Goal: Task Accomplishment & Management: Manage account settings

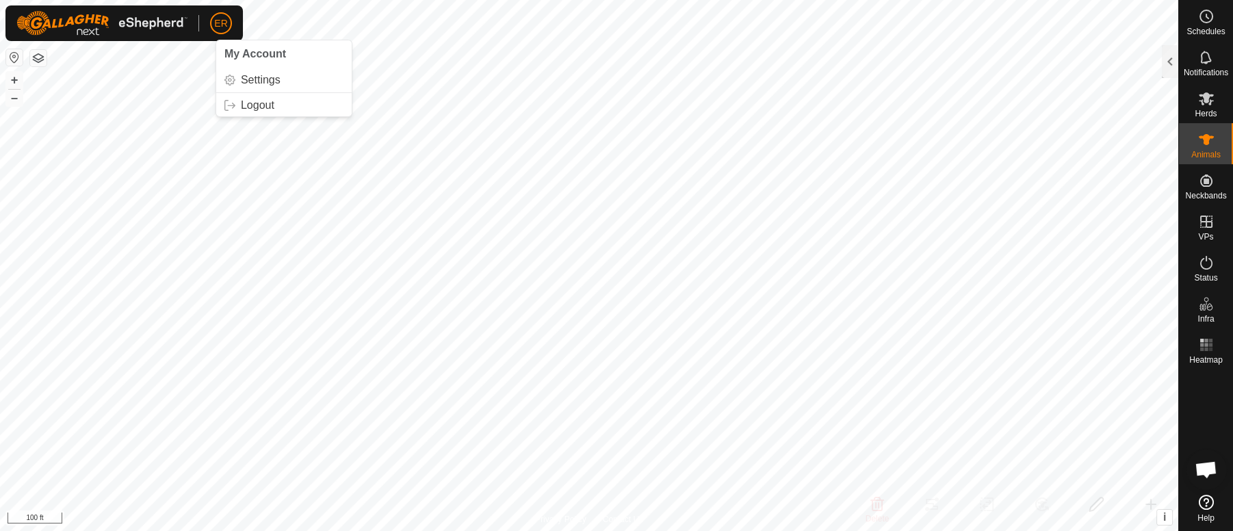
scroll to position [11400, 0]
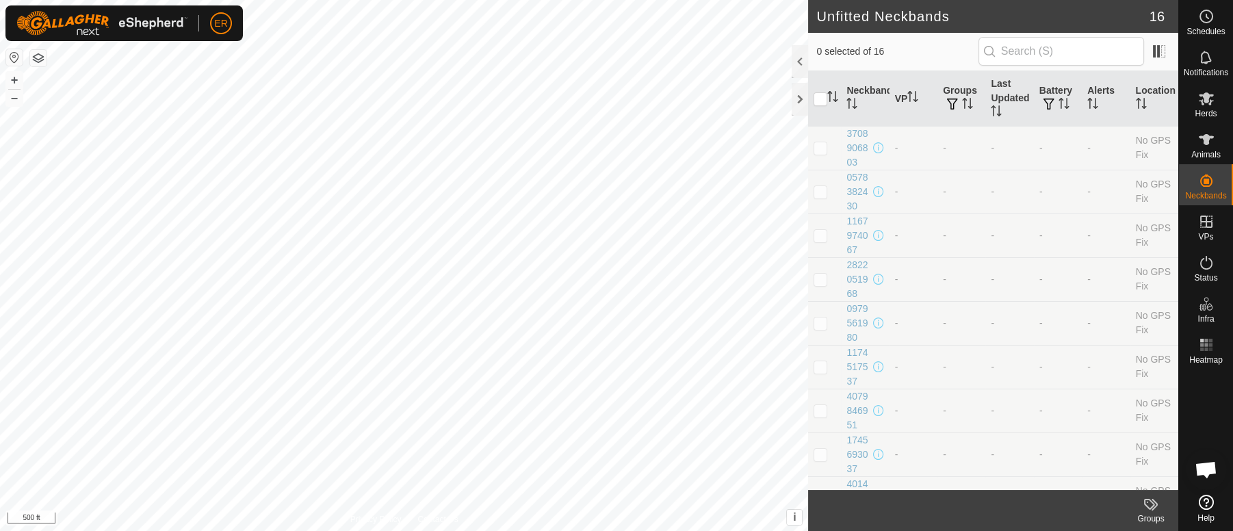
scroll to position [11400, 0]
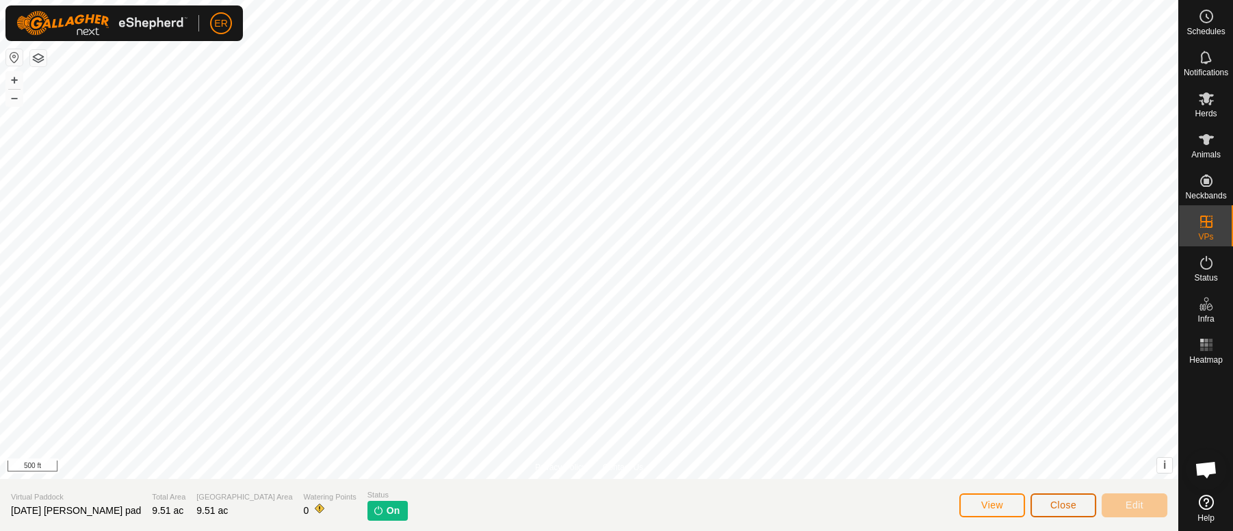
click at [1068, 507] on span "Close" at bounding box center [1064, 505] width 26 height 11
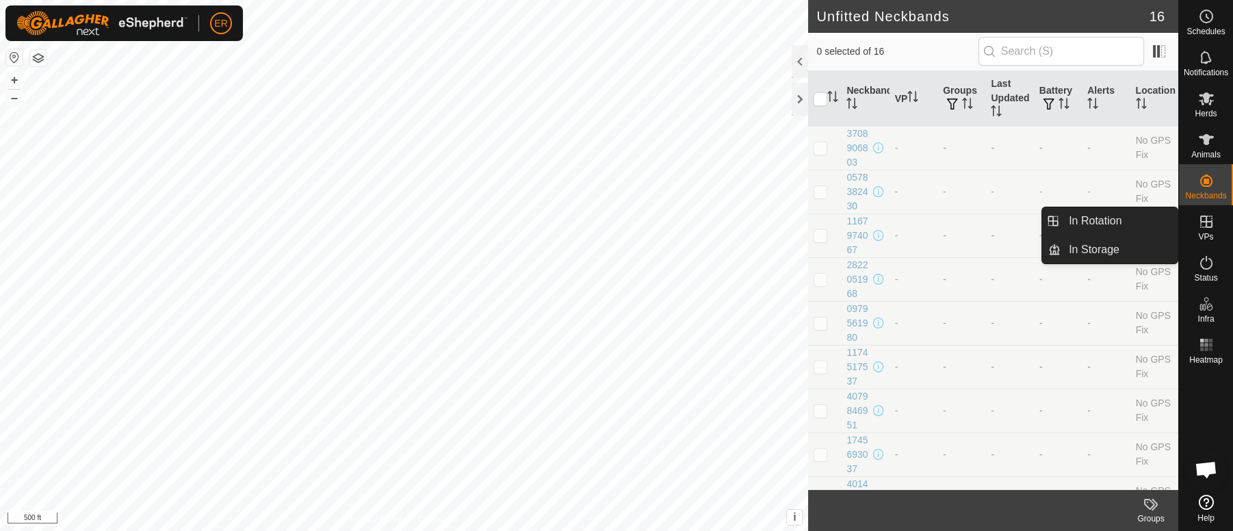
click at [1205, 227] on icon at bounding box center [1207, 222] width 12 height 12
click at [1146, 220] on link "In Rotation" at bounding box center [1119, 220] width 117 height 27
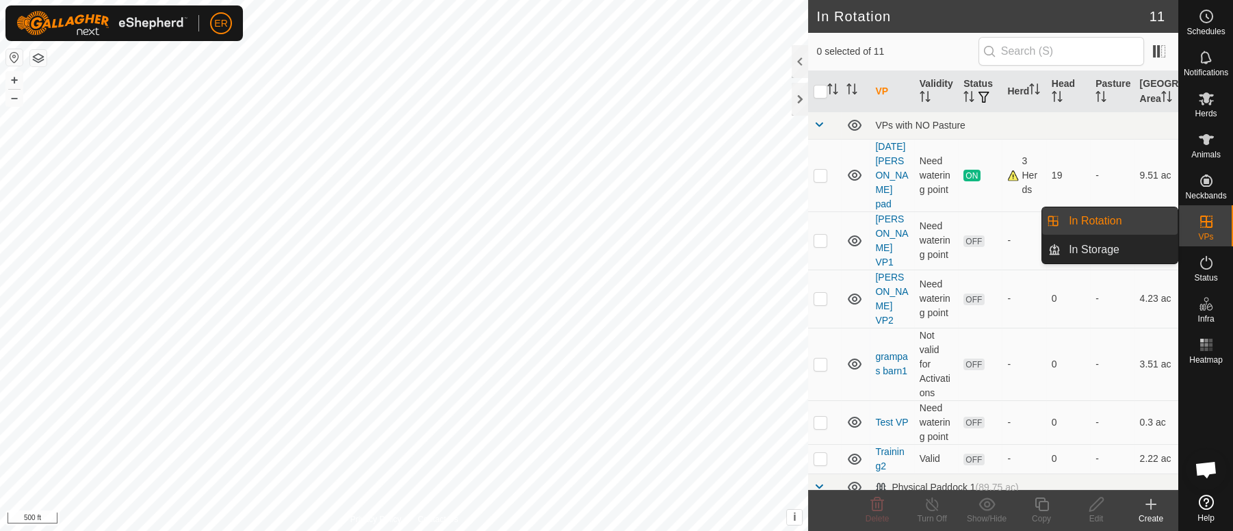
click at [1142, 223] on link "In Rotation" at bounding box center [1119, 220] width 117 height 27
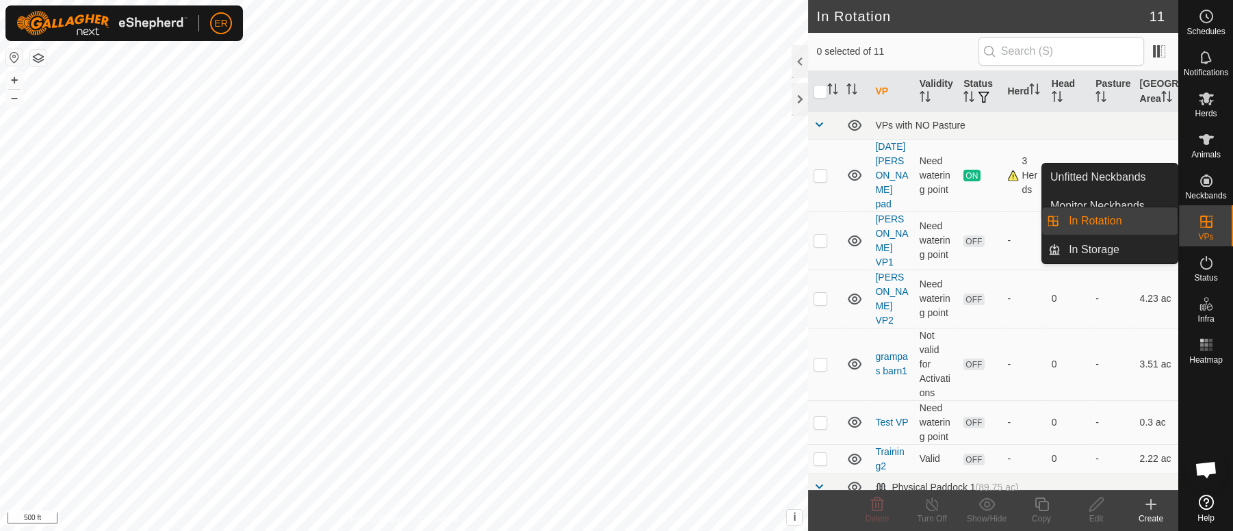
click at [1203, 220] on icon at bounding box center [1206, 222] width 16 height 16
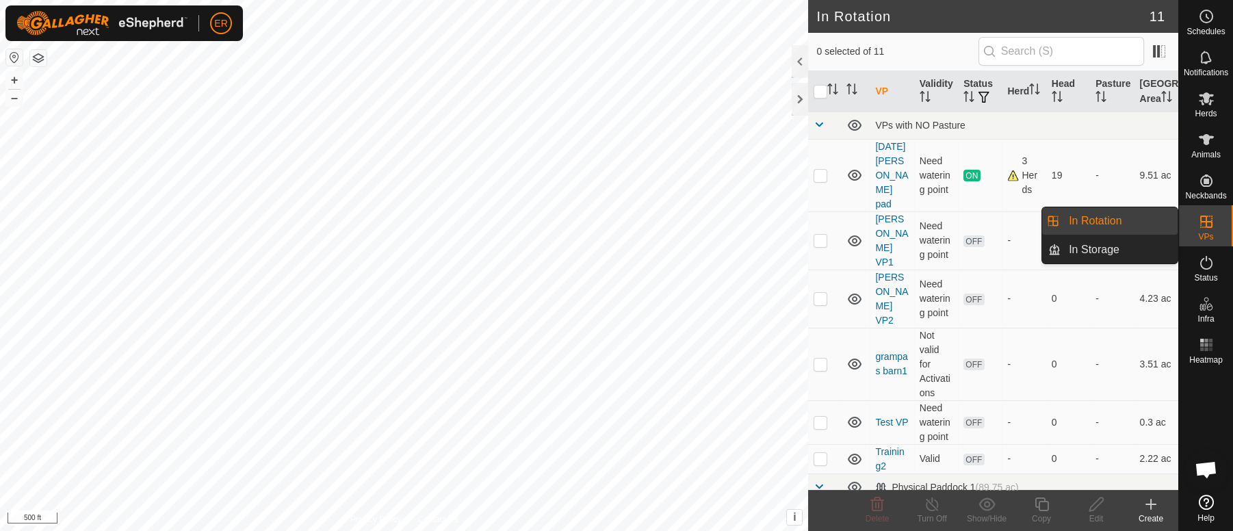
click at [1121, 222] on link "In Rotation" at bounding box center [1119, 220] width 117 height 27
click at [1121, 220] on link "In Rotation" at bounding box center [1119, 220] width 117 height 27
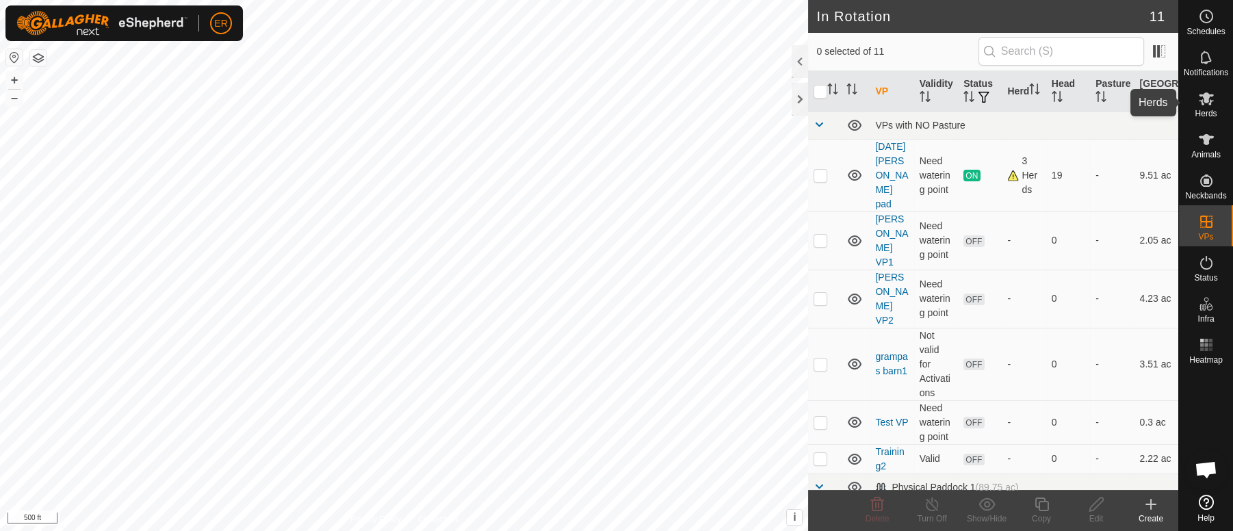
click at [1207, 95] on icon at bounding box center [1206, 98] width 15 height 13
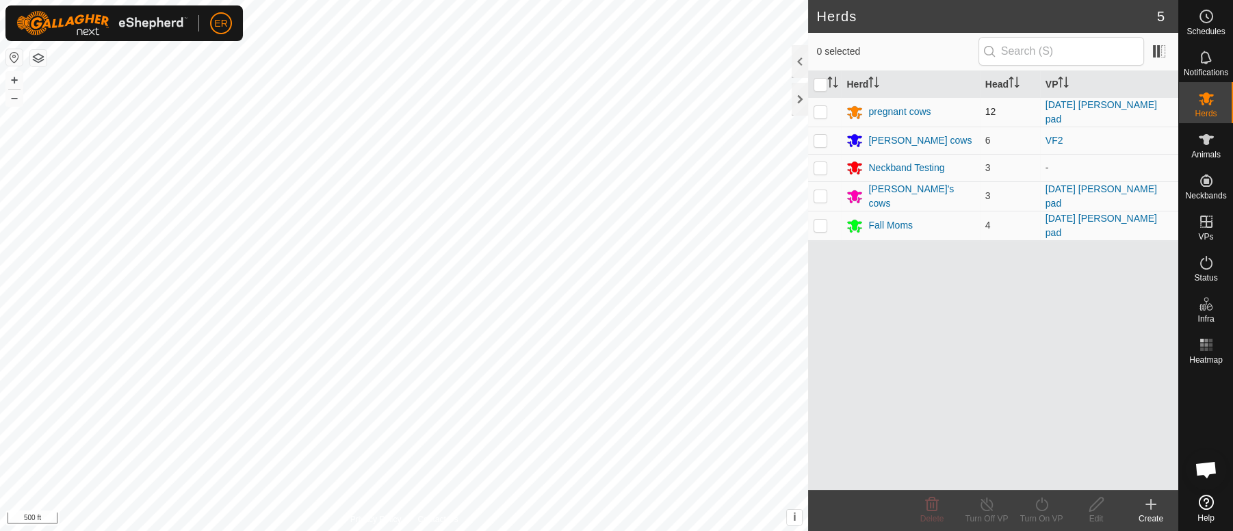
click at [819, 112] on p-checkbox at bounding box center [821, 111] width 14 height 11
checkbox input "true"
click at [986, 503] on icon at bounding box center [987, 504] width 17 height 16
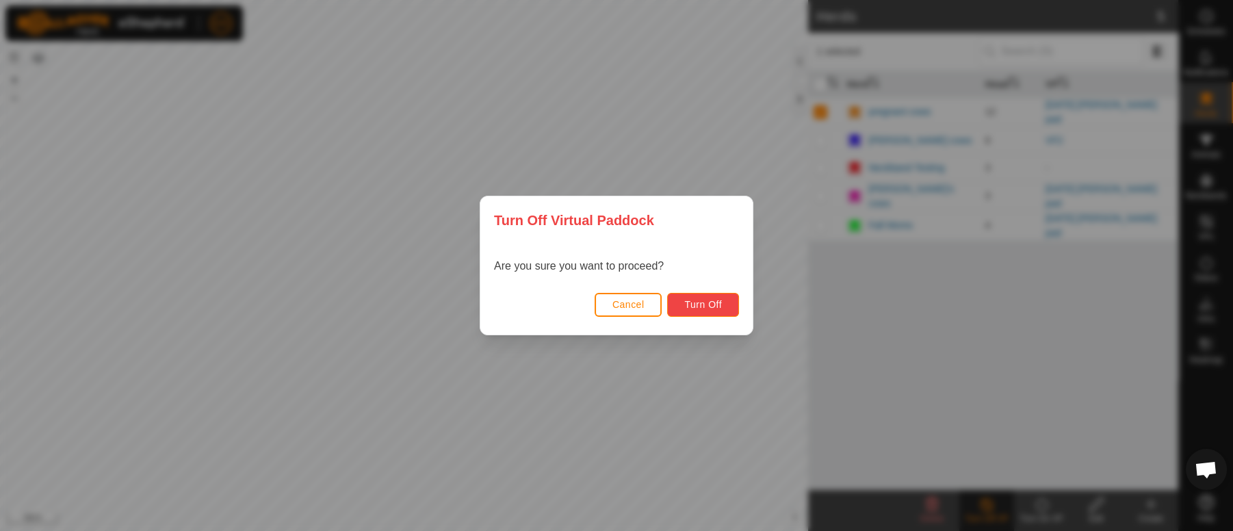
click at [708, 302] on span "Turn Off" at bounding box center [703, 304] width 38 height 11
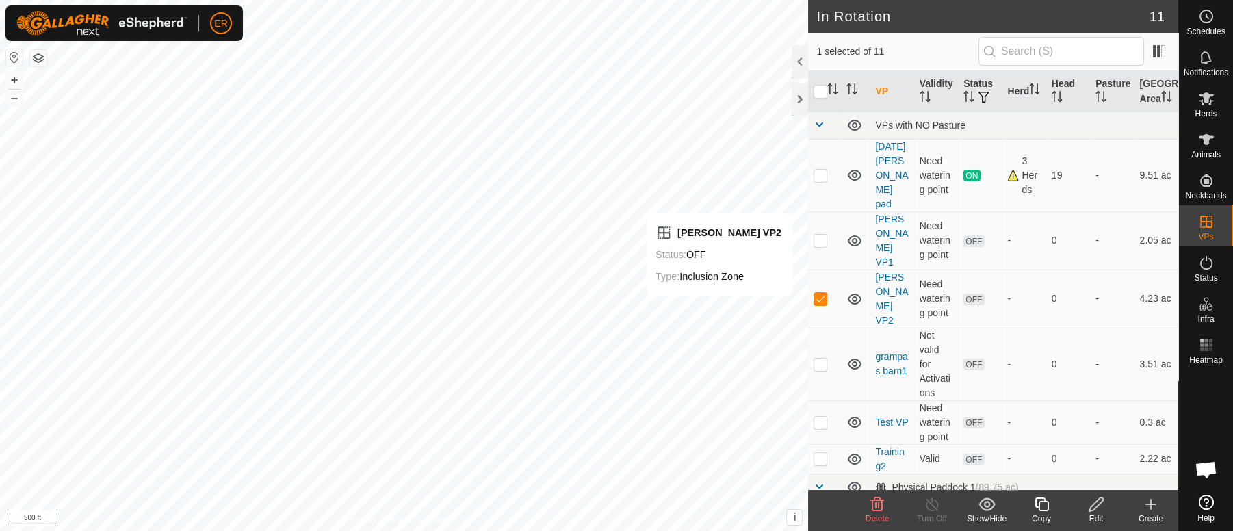
checkbox input "false"
checkbox input "true"
click at [934, 509] on icon at bounding box center [932, 504] width 17 height 16
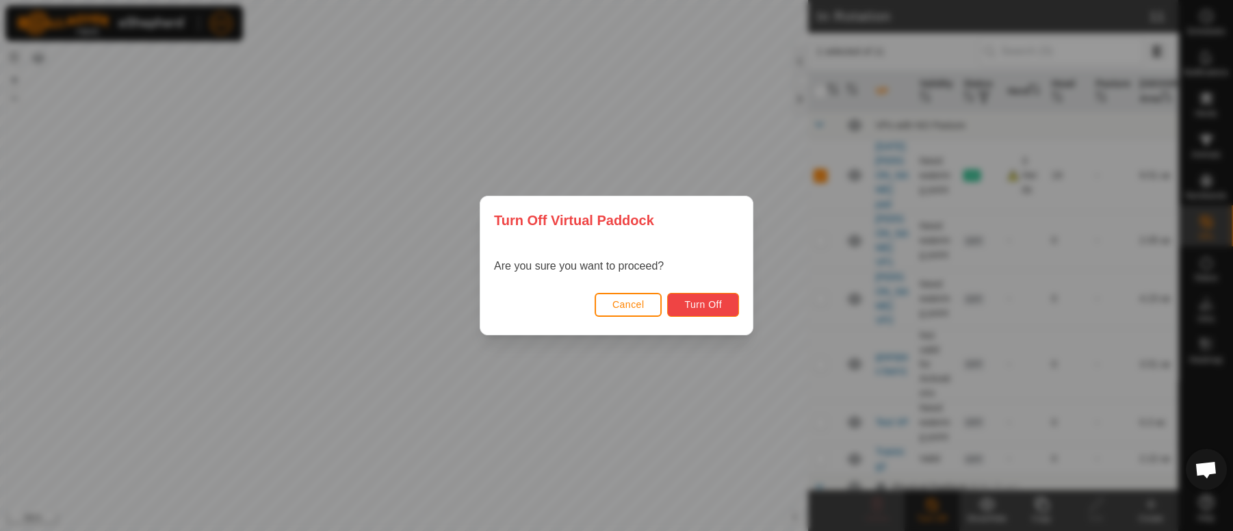
click at [715, 311] on button "Turn Off" at bounding box center [703, 305] width 72 height 24
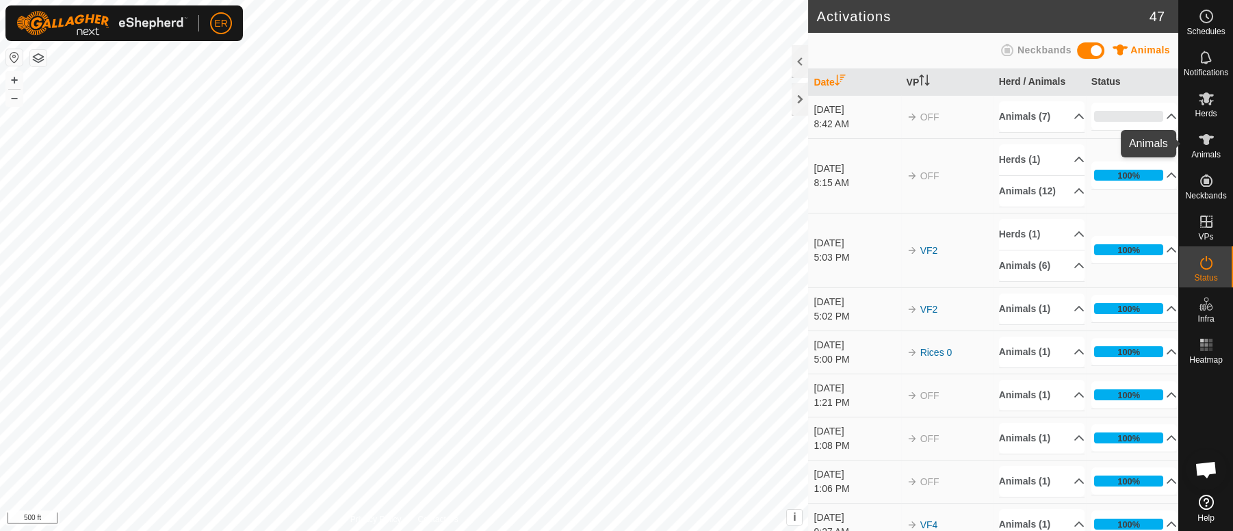
click at [1206, 137] on icon at bounding box center [1206, 139] width 15 height 11
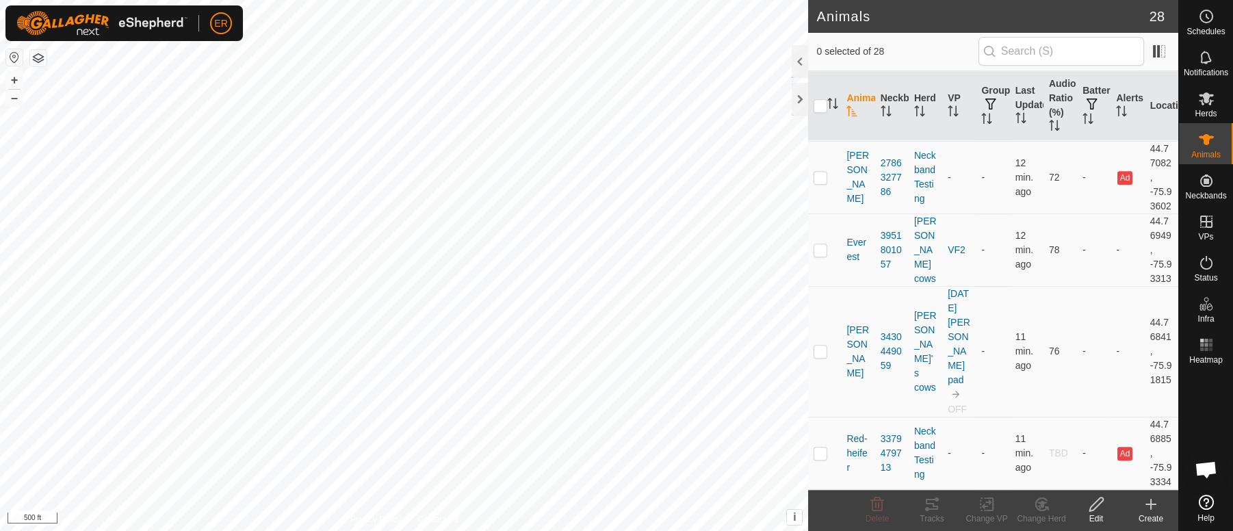
scroll to position [2138, 0]
click at [823, 214] on td at bounding box center [824, 177] width 33 height 73
checkbox input "true"
click at [987, 506] on icon at bounding box center [987, 504] width 17 height 16
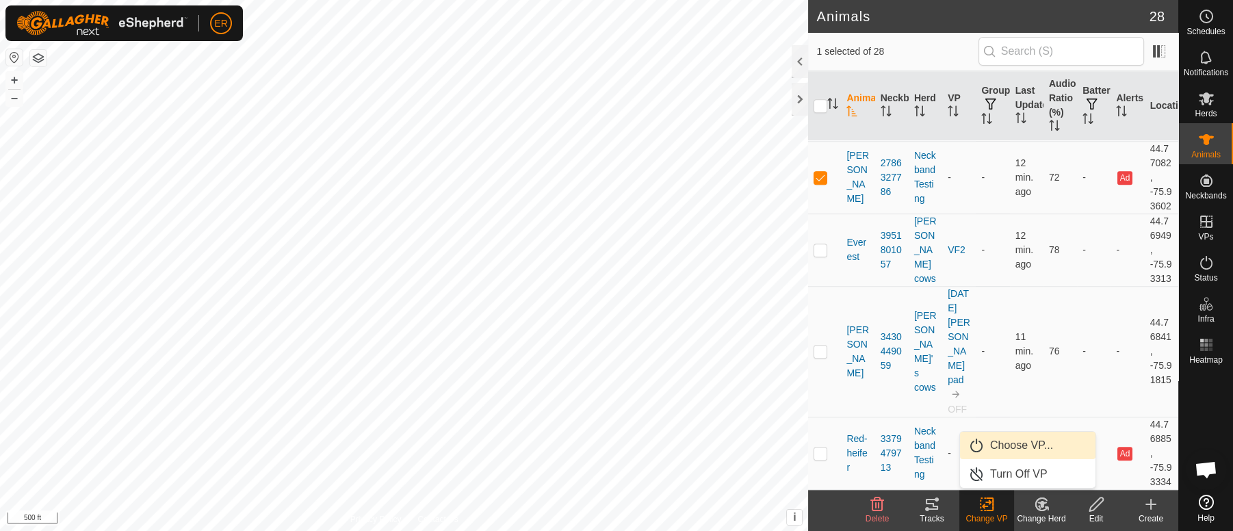
click at [1010, 446] on link "Choose VP..." at bounding box center [1028, 445] width 136 height 27
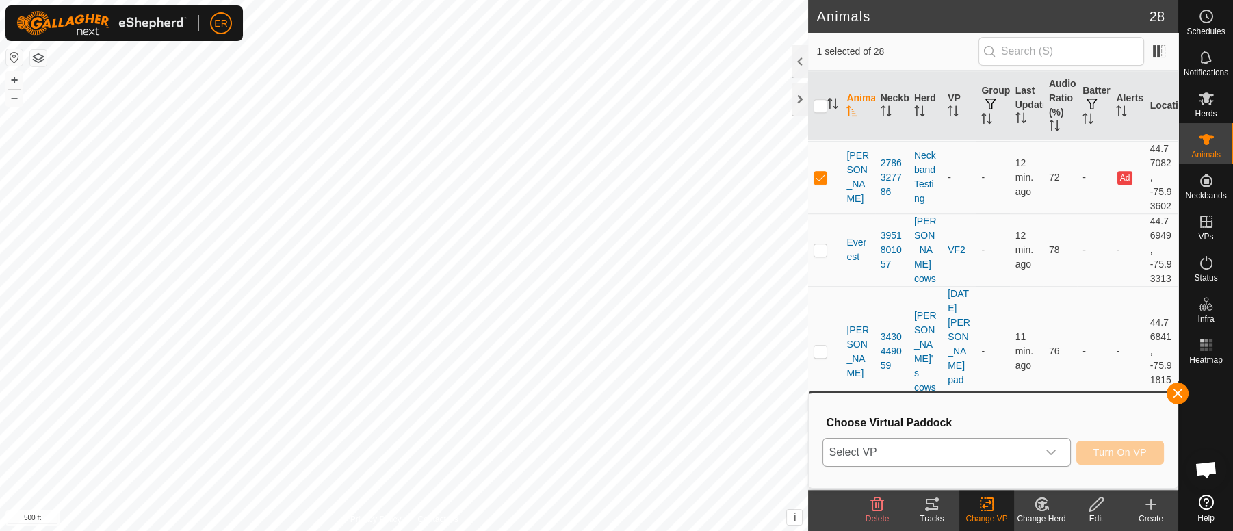
click at [1049, 453] on icon "dropdown trigger" at bounding box center [1052, 452] width 10 height 5
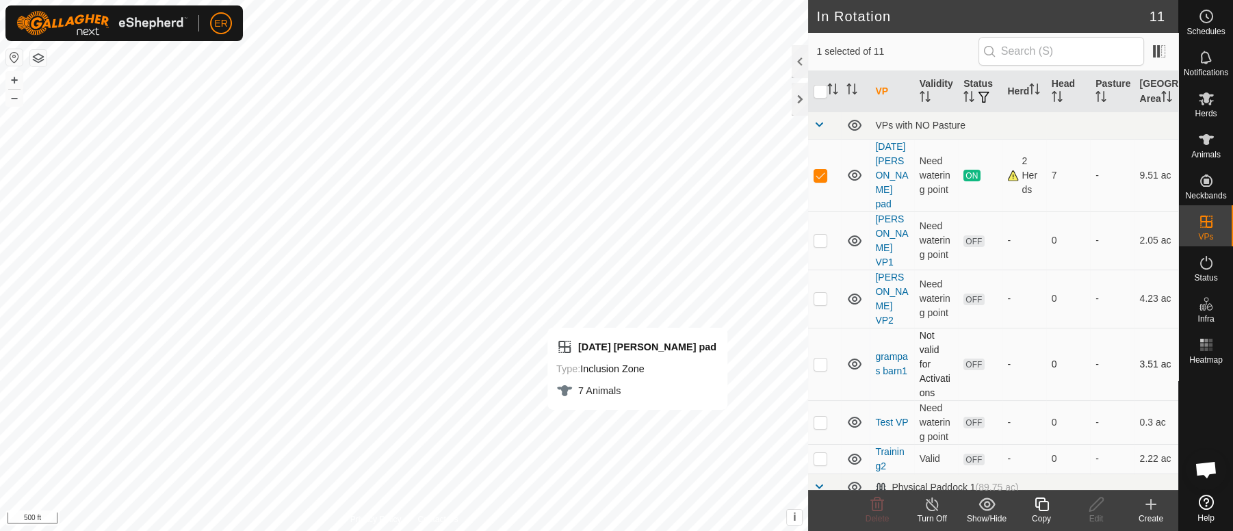
checkbox input "false"
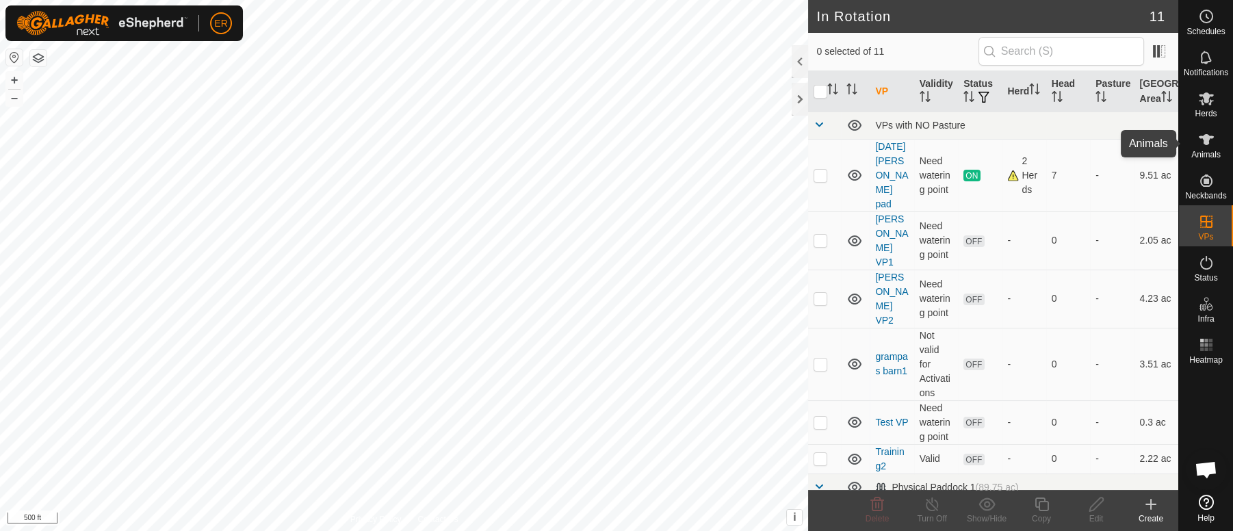
click at [1203, 139] on icon at bounding box center [1206, 139] width 15 height 11
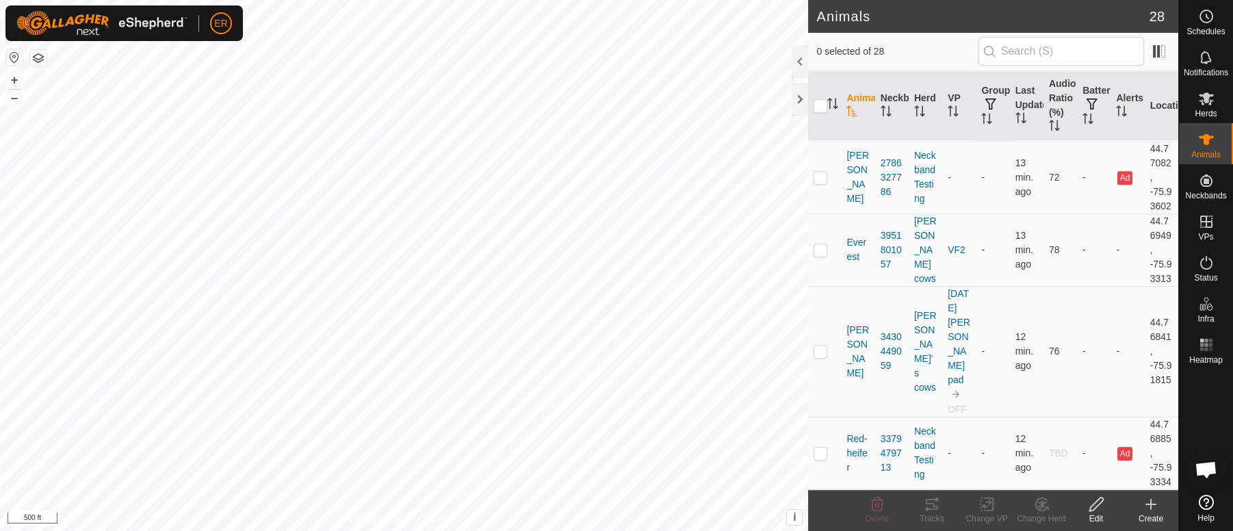
scroll to position [2256, 0]
click at [821, 183] on p-checkbox at bounding box center [821, 177] width 14 height 11
checkbox input "true"
click at [986, 503] on icon at bounding box center [987, 504] width 17 height 16
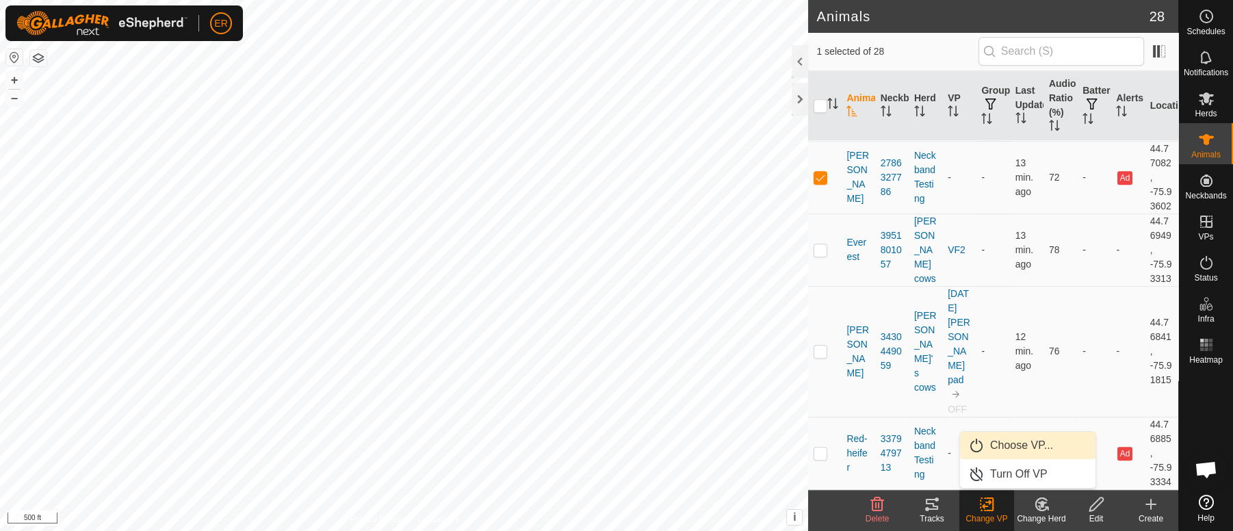
click at [1009, 446] on link "Choose VP..." at bounding box center [1028, 445] width 136 height 27
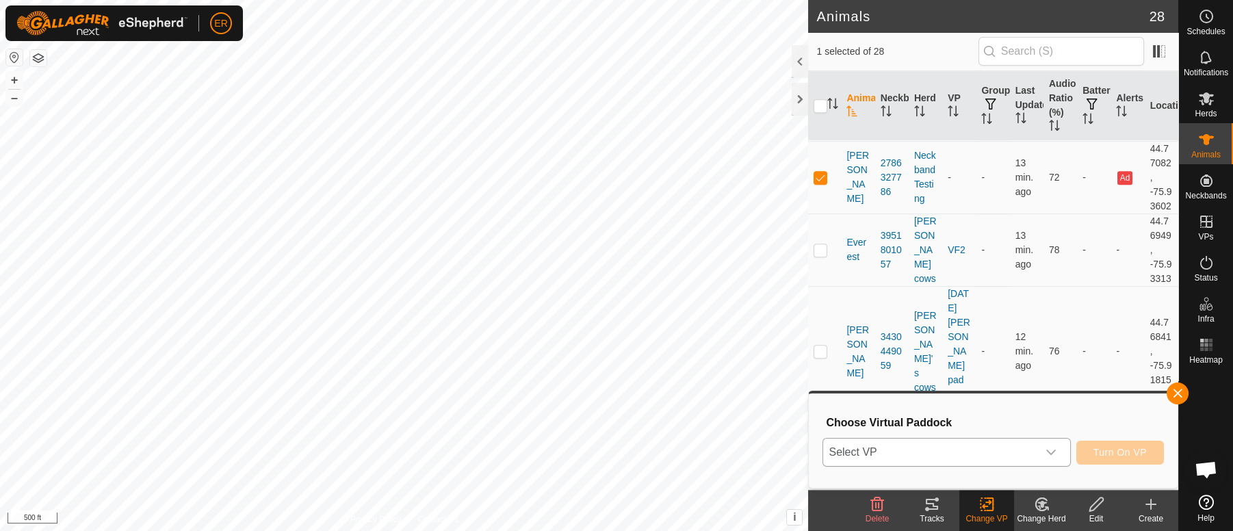
click at [1055, 453] on icon "dropdown trigger" at bounding box center [1051, 452] width 11 height 11
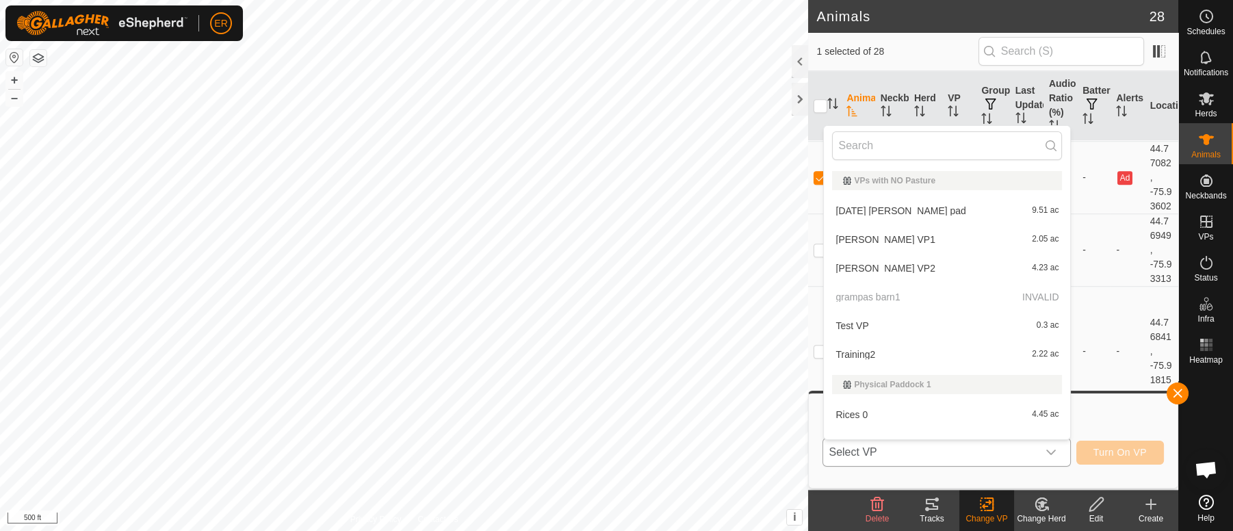
click at [899, 213] on li "[DATE] [PERSON_NAME] pad 9.51 ac" at bounding box center [947, 210] width 246 height 27
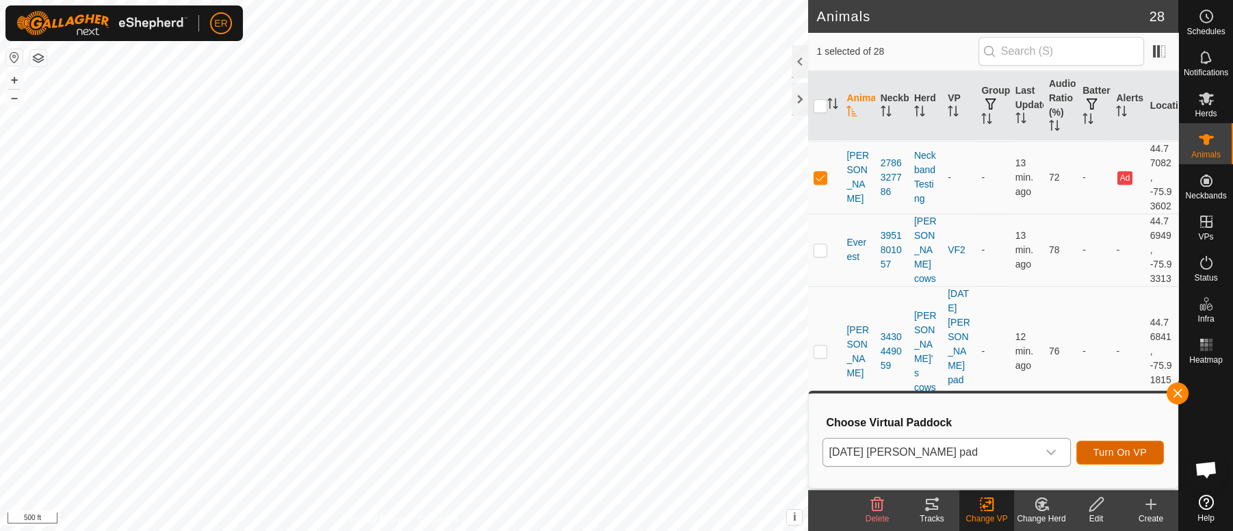
click at [1103, 450] on span "Turn On VP" at bounding box center [1120, 452] width 53 height 11
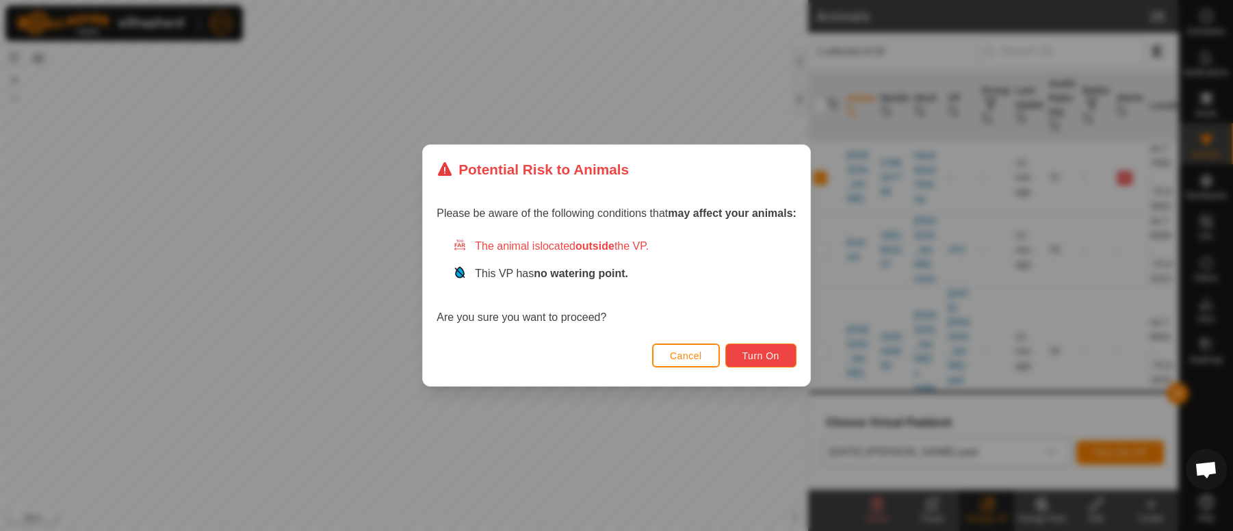
click at [759, 359] on span "Turn On" at bounding box center [761, 355] width 37 height 11
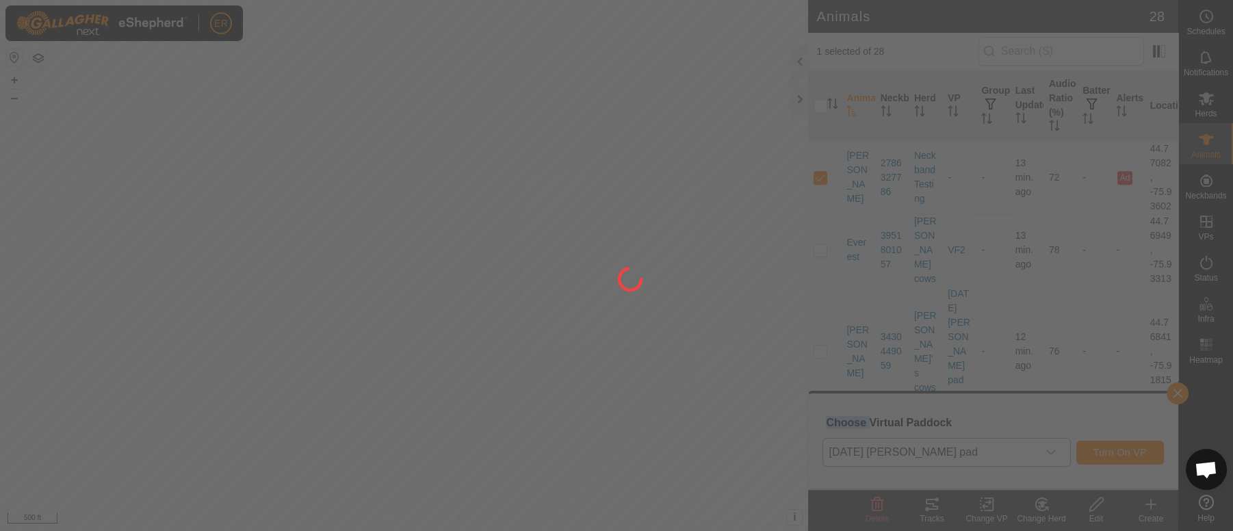
click at [759, 359] on div at bounding box center [616, 265] width 1233 height 531
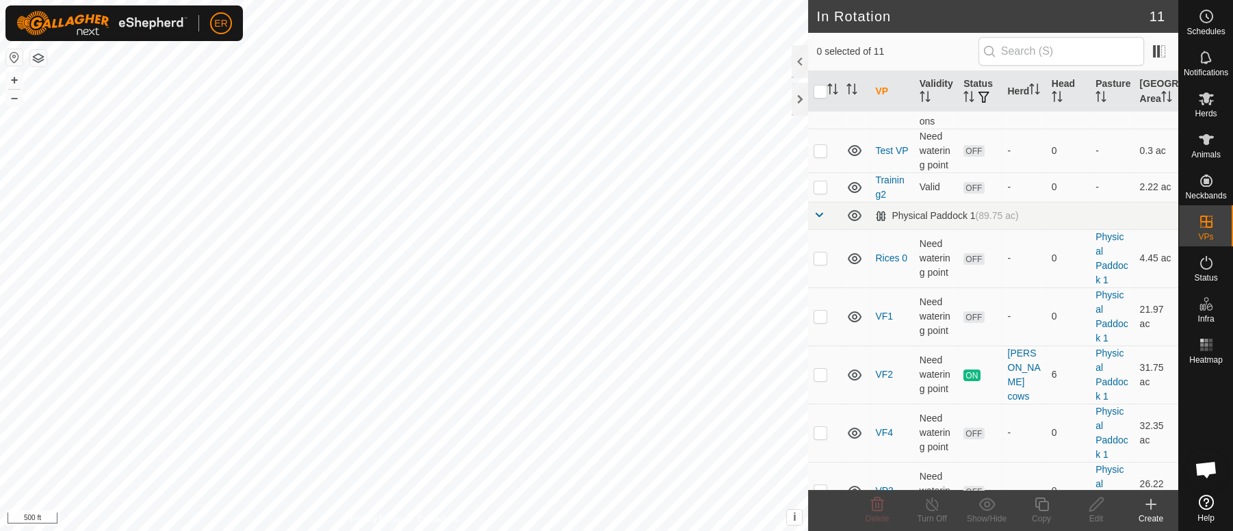
scroll to position [272, 0]
click at [1203, 141] on icon at bounding box center [1206, 139] width 16 height 16
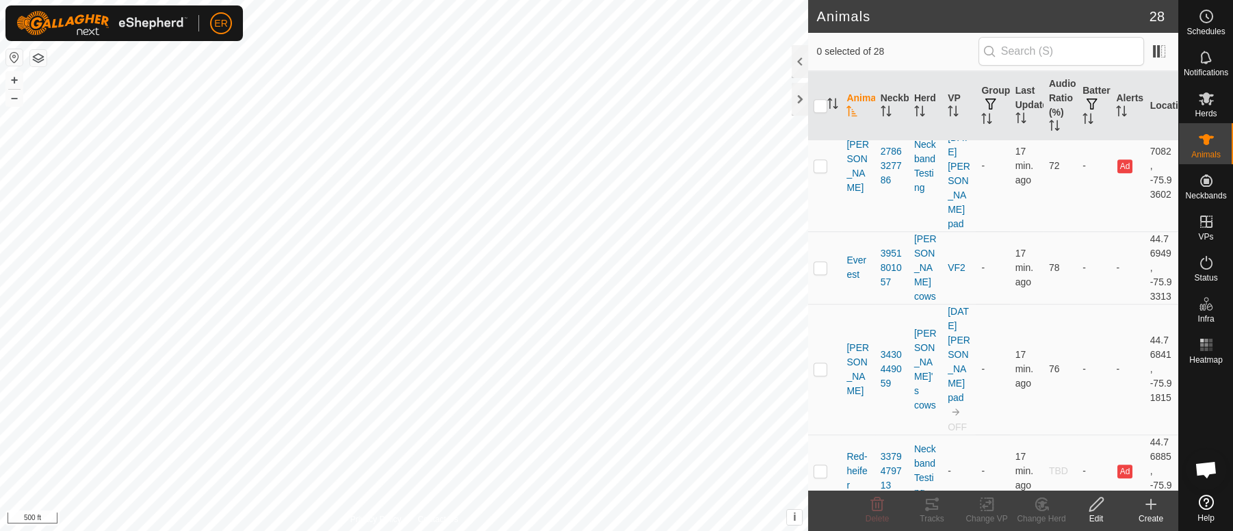
scroll to position [2187, 0]
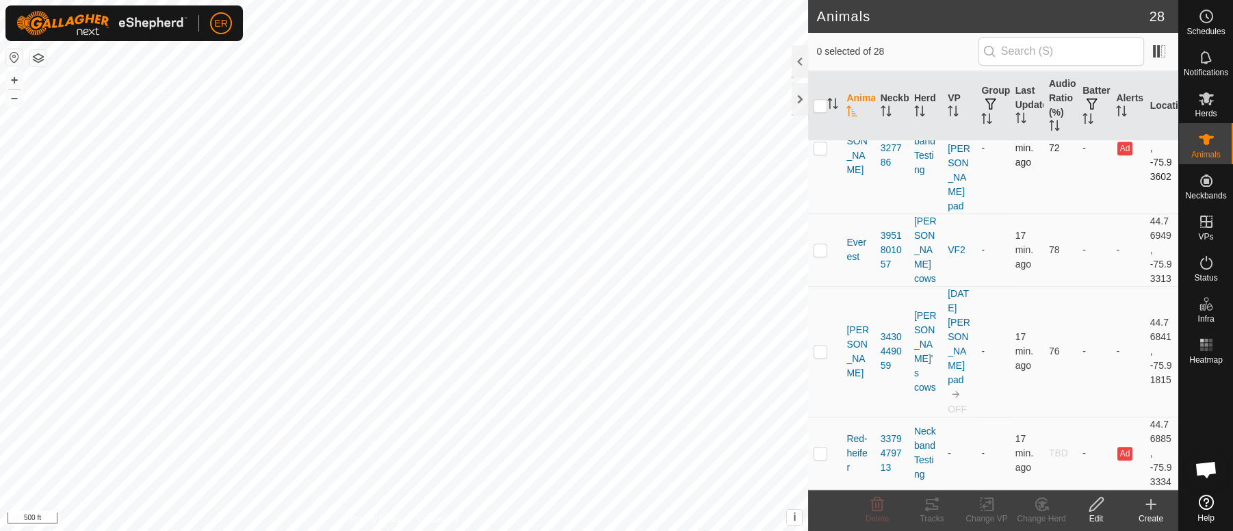
click at [824, 153] on p-checkbox at bounding box center [821, 147] width 14 height 11
click at [1044, 509] on icon at bounding box center [1042, 504] width 17 height 16
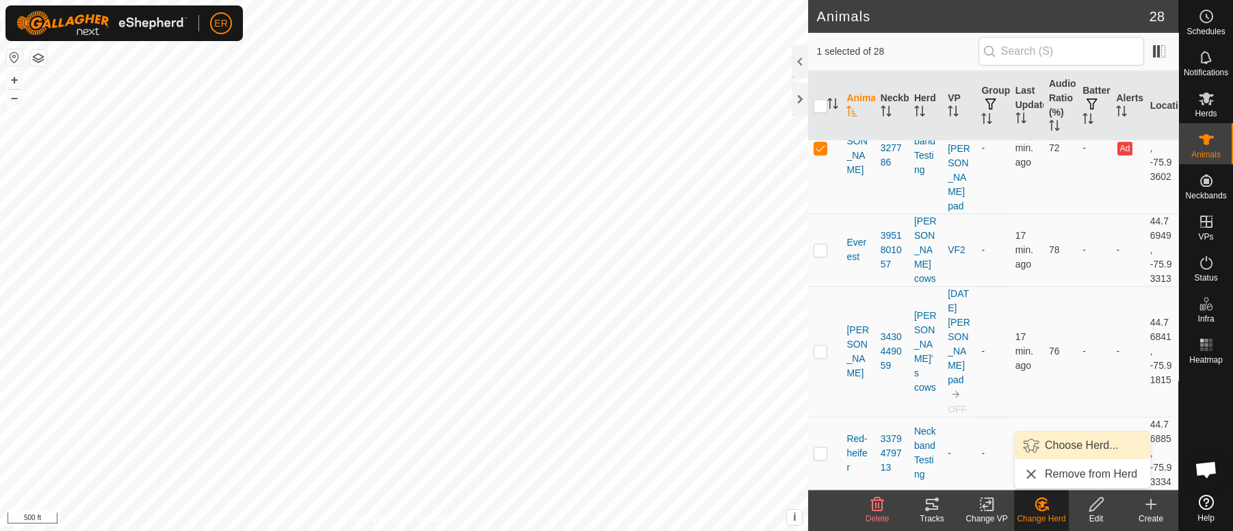
click at [1066, 445] on link "Choose Herd..." at bounding box center [1083, 445] width 136 height 27
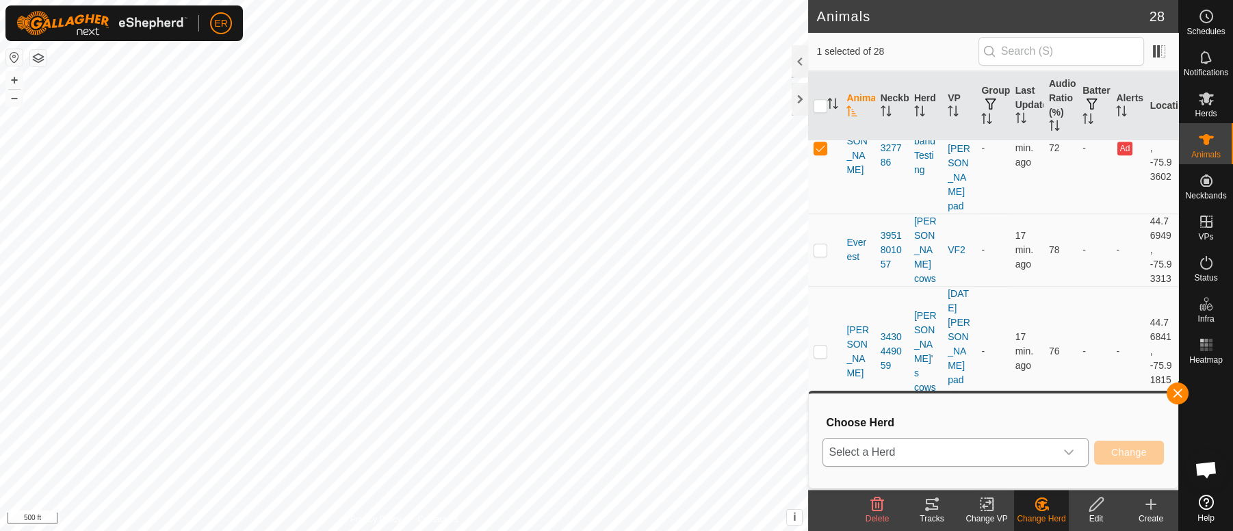
click at [1070, 451] on icon "dropdown trigger" at bounding box center [1069, 452] width 11 height 11
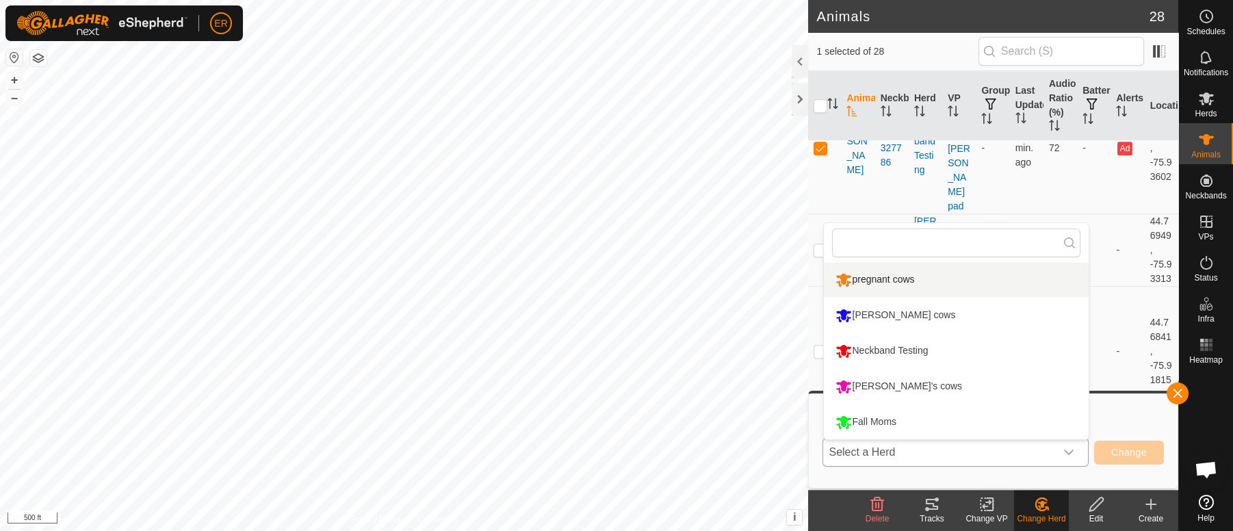
click at [877, 277] on li "pregnant cows" at bounding box center [956, 280] width 265 height 34
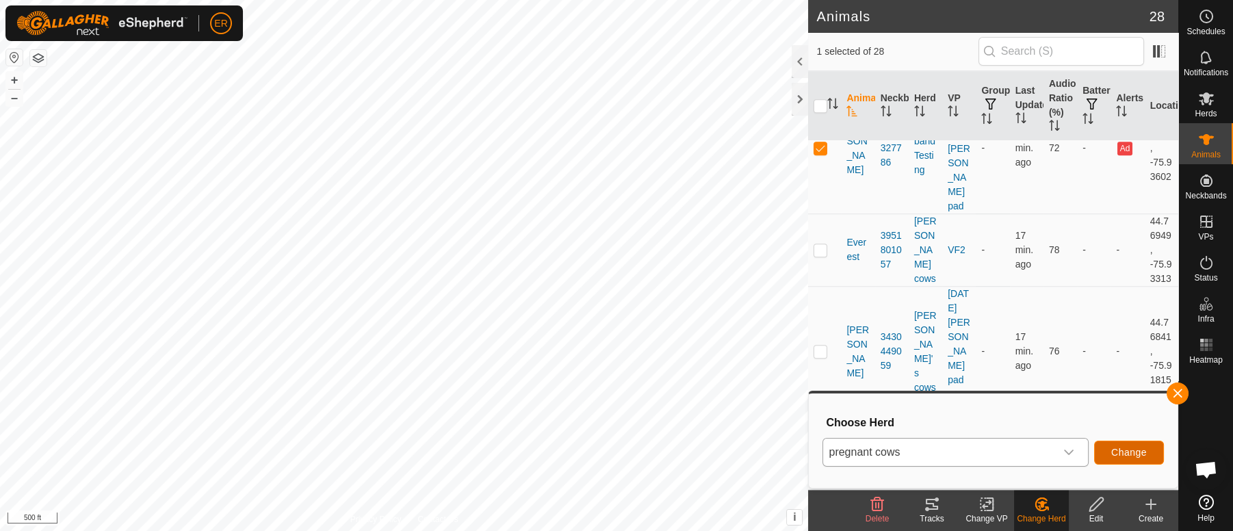
click at [1127, 450] on span "Change" at bounding box center [1130, 452] width 36 height 11
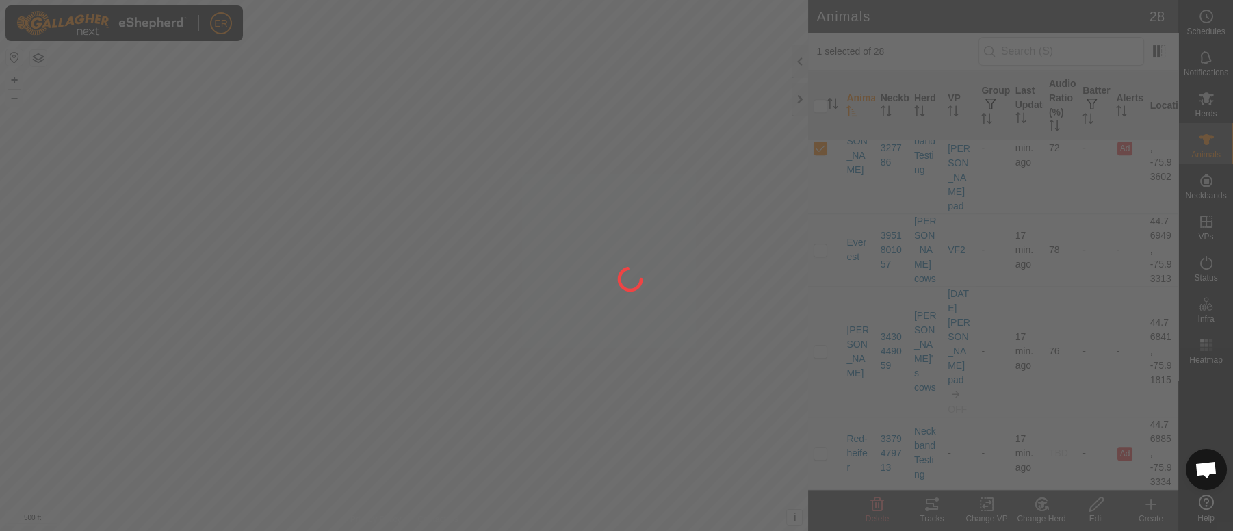
checkbox input "false"
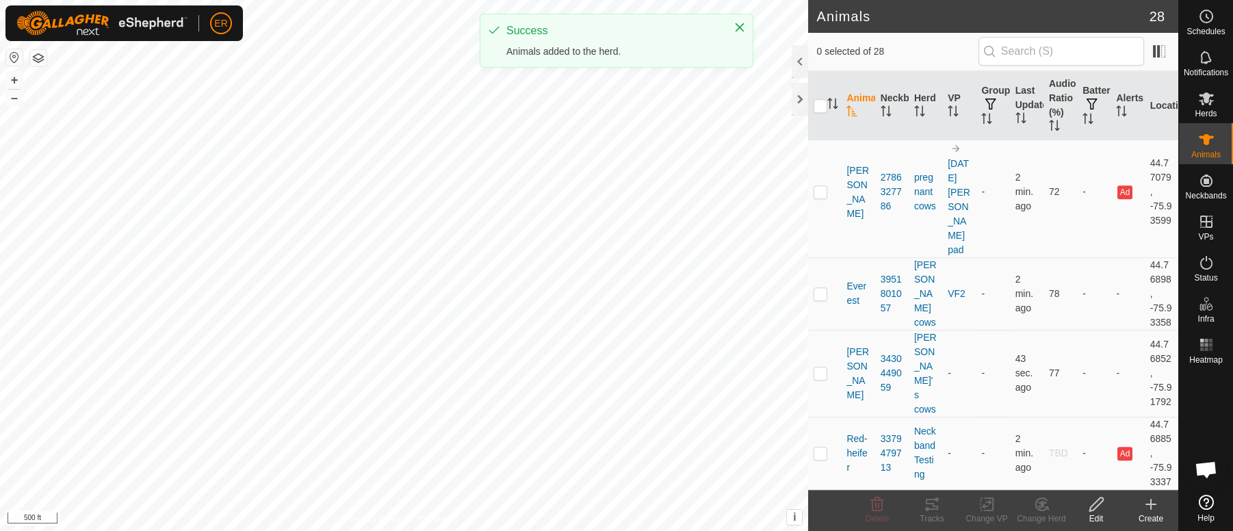
scroll to position [2055, 0]
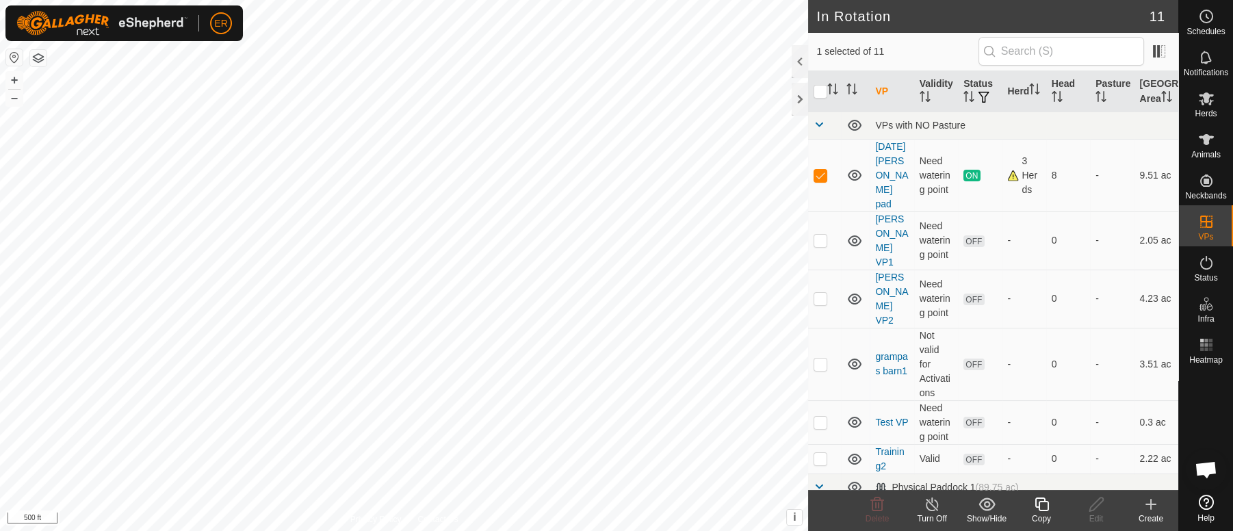
click at [929, 504] on icon at bounding box center [932, 504] width 17 height 16
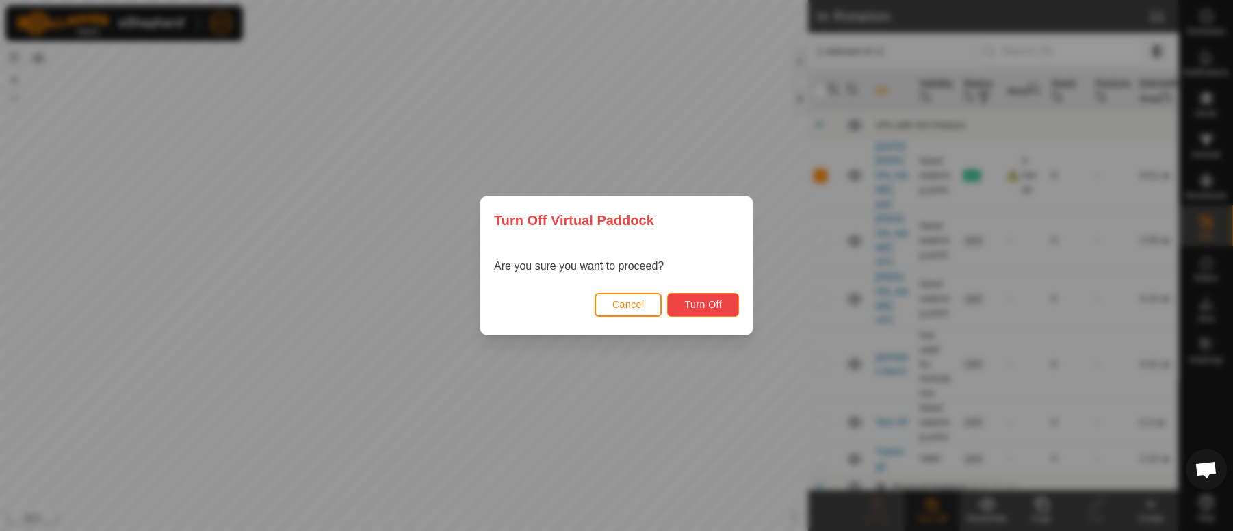
click at [693, 302] on span "Turn Off" at bounding box center [703, 304] width 38 height 11
